Goal: Task Accomplishment & Management: Manage account settings

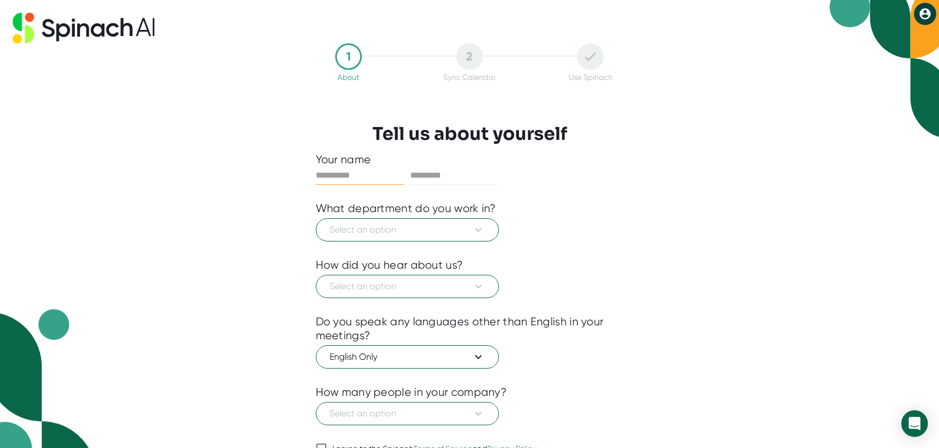
scroll to position [19, 0]
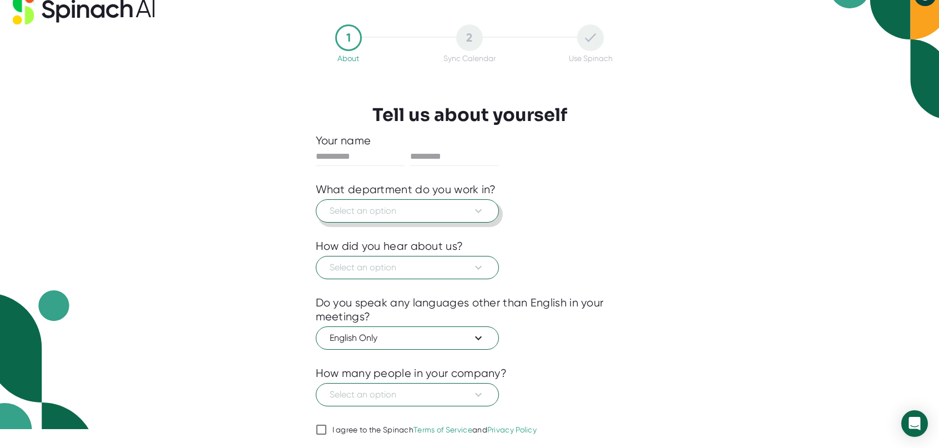
click at [481, 213] on icon at bounding box center [478, 210] width 13 height 13
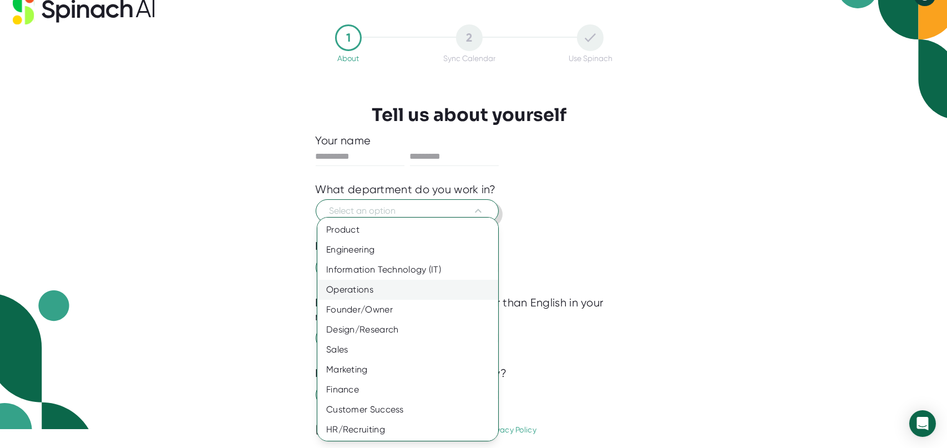
click at [360, 286] on div "Operations" at bounding box center [411, 290] width 189 height 20
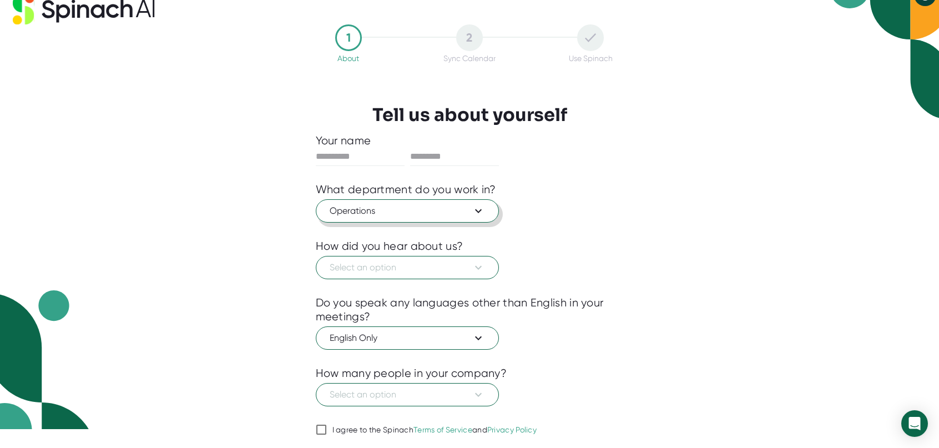
scroll to position [46, 0]
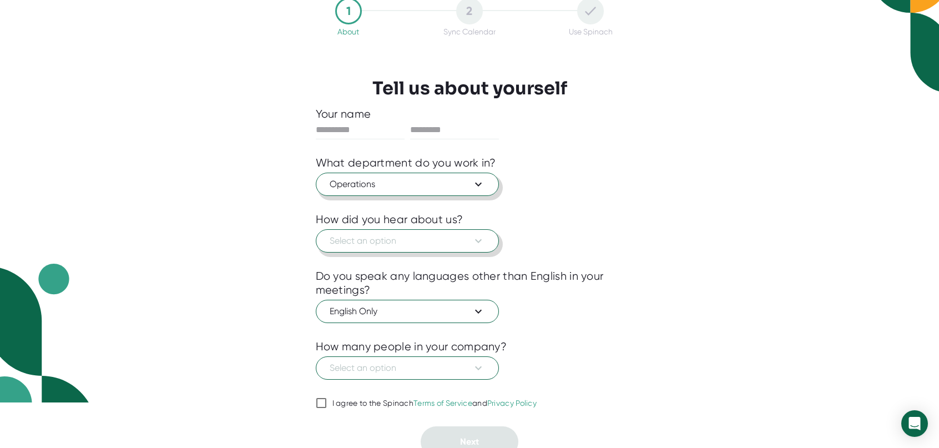
click at [480, 245] on icon at bounding box center [478, 240] width 13 height 13
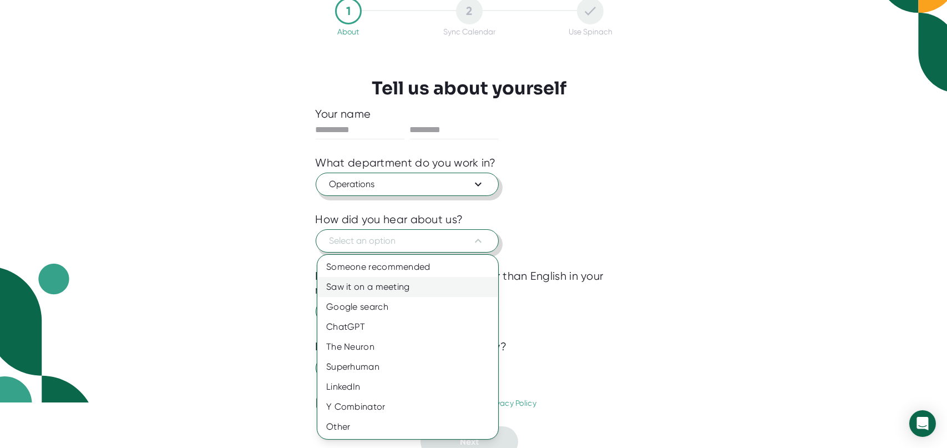
click at [380, 284] on div "Saw it on a meeting" at bounding box center [407, 287] width 181 height 20
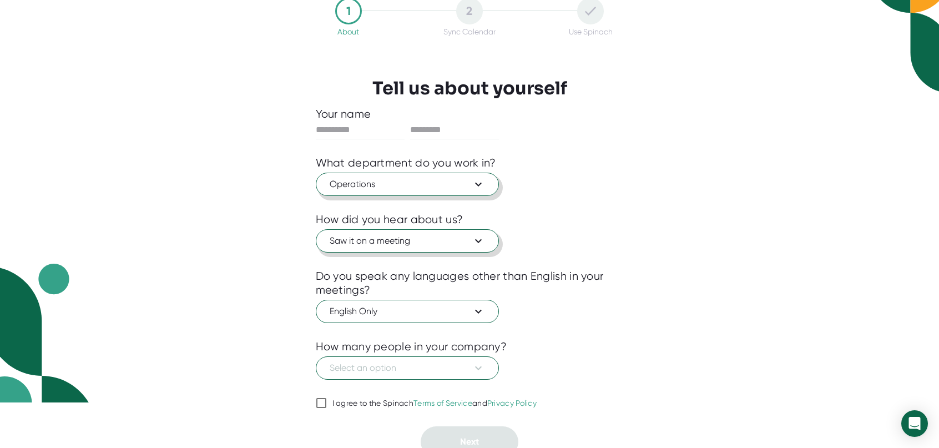
scroll to position [54, 0]
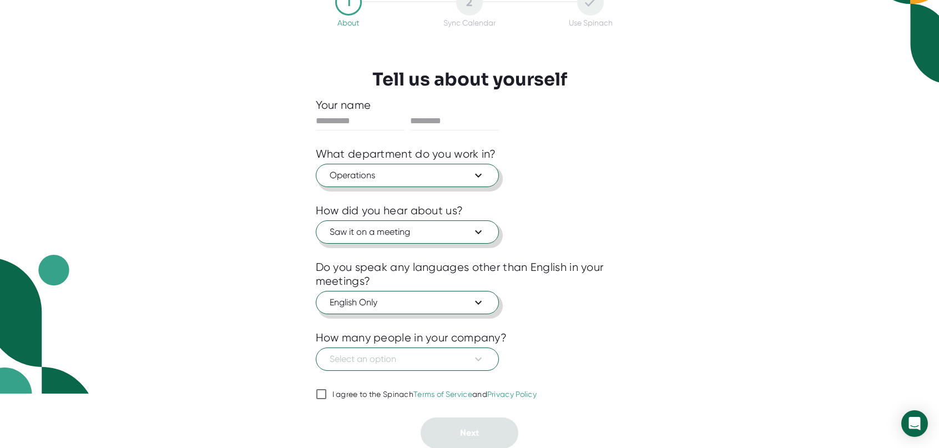
click at [482, 304] on icon at bounding box center [478, 302] width 13 height 13
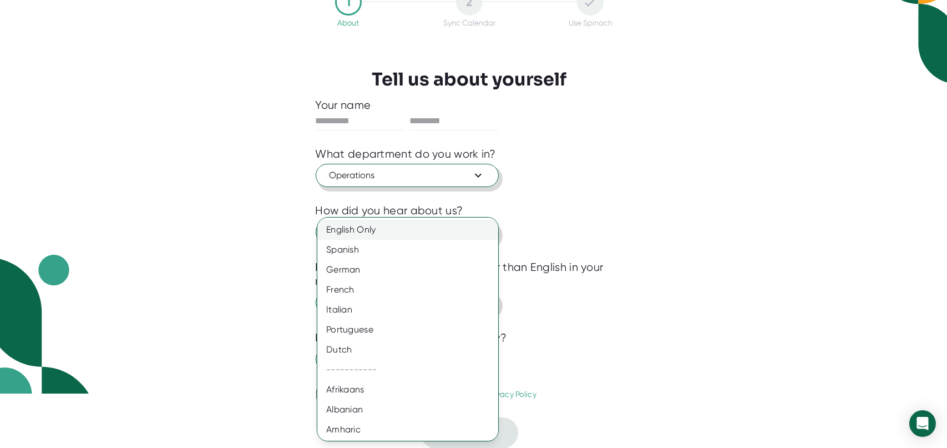
click at [373, 230] on div "English Only" at bounding box center [411, 230] width 189 height 20
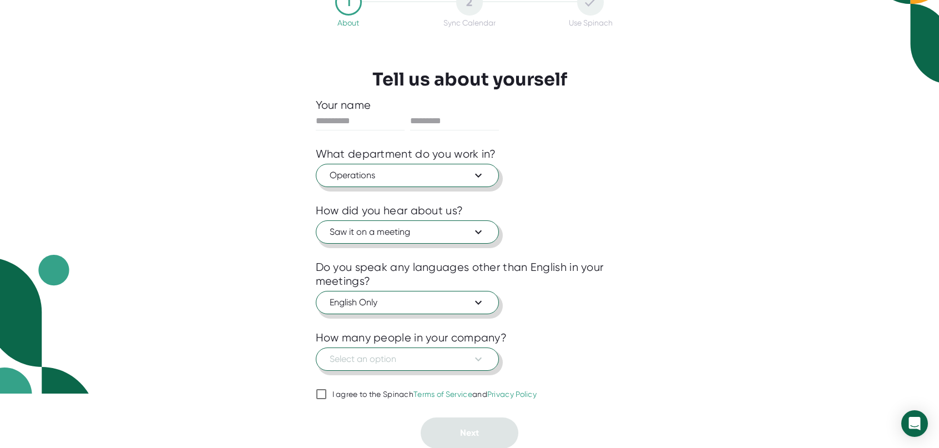
click at [412, 357] on span "Select an option" at bounding box center [407, 358] width 155 height 13
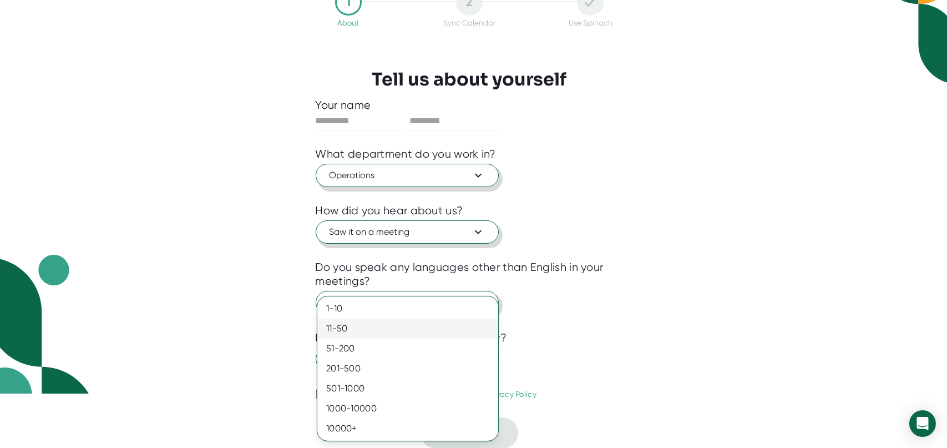
click at [363, 325] on div "11-50" at bounding box center [407, 329] width 181 height 20
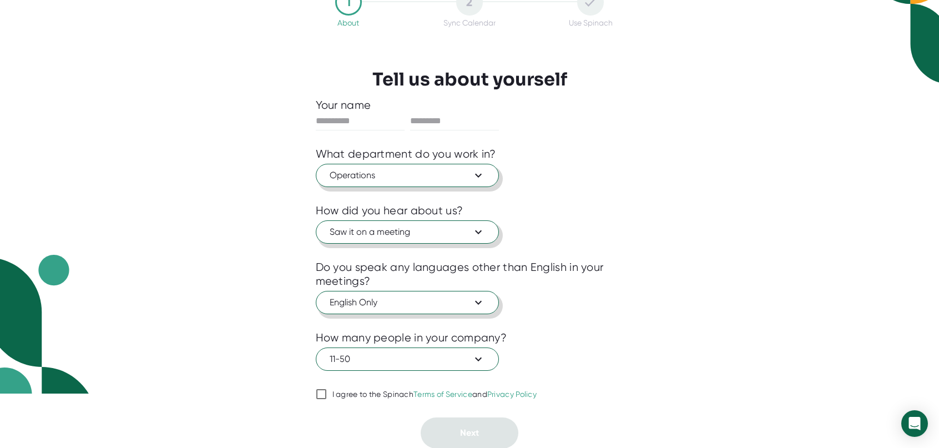
click at [321, 396] on input "I agree to the Spinach Terms of Service and Privacy Policy" at bounding box center [321, 393] width 11 height 13
checkbox input "true"
click at [348, 119] on input "text" at bounding box center [360, 121] width 89 height 18
type input "*****"
type input "********"
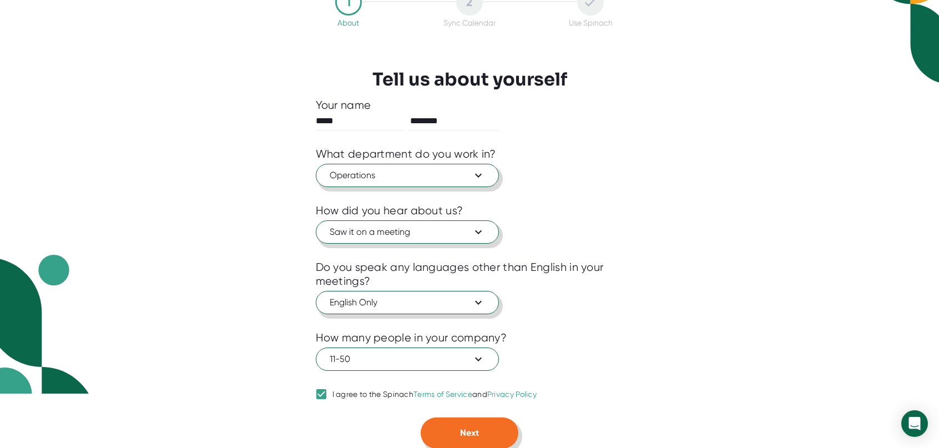
click at [478, 427] on span "Next" at bounding box center [469, 432] width 19 height 11
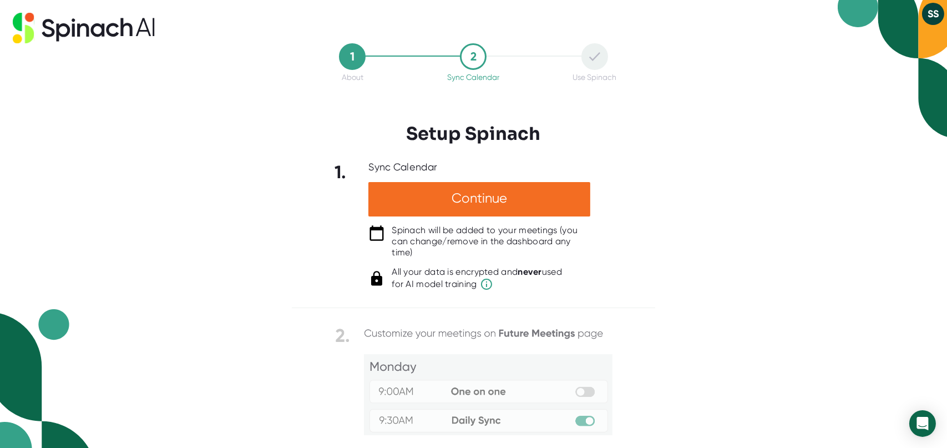
scroll to position [97, 0]
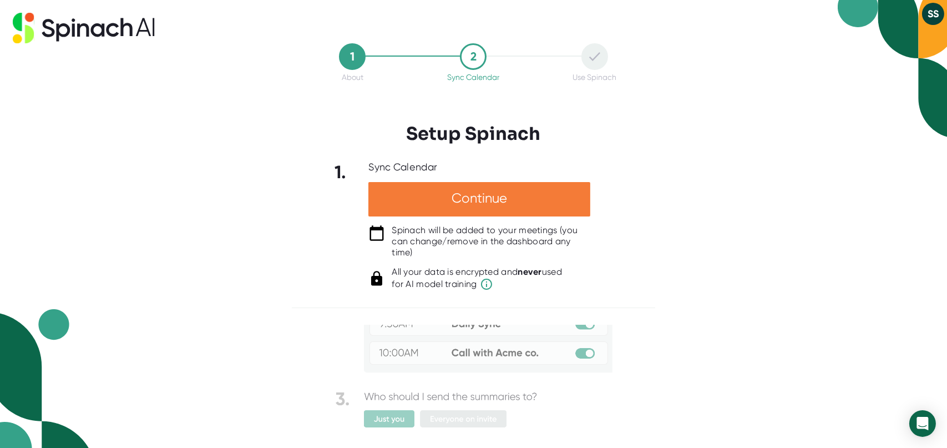
click at [472, 204] on div "Continue" at bounding box center [480, 199] width 222 height 34
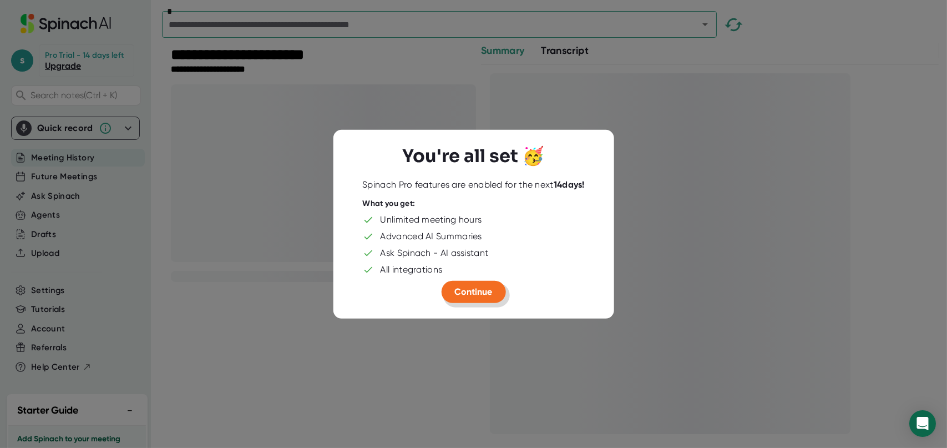
click at [474, 288] on span "Continue" at bounding box center [474, 291] width 38 height 11
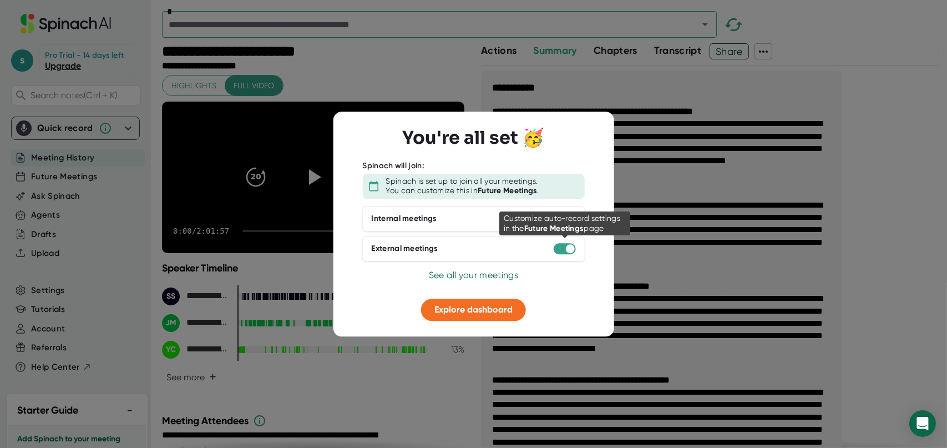
click at [562, 246] on div at bounding box center [565, 248] width 22 height 11
click at [558, 249] on div at bounding box center [565, 248] width 22 height 11
click at [570, 248] on div at bounding box center [570, 248] width 9 height 9
click at [557, 248] on div at bounding box center [565, 248] width 22 height 11
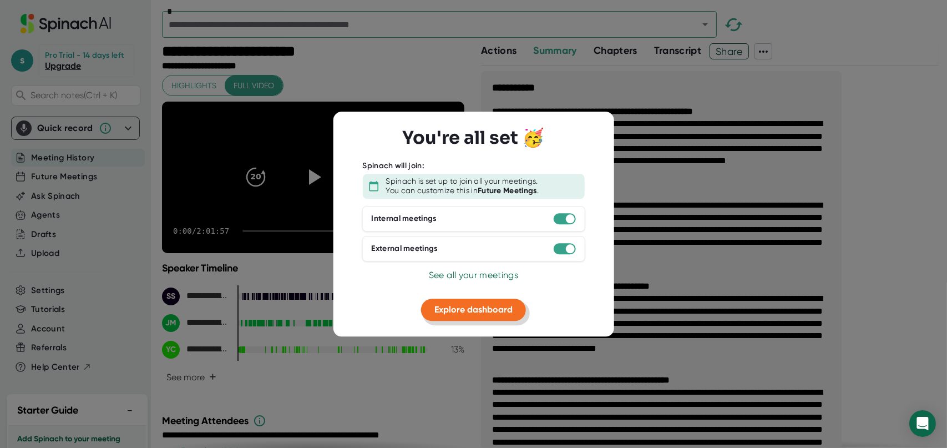
click at [479, 305] on span "Explore dashboard" at bounding box center [474, 309] width 78 height 11
